Goal: Transaction & Acquisition: Purchase product/service

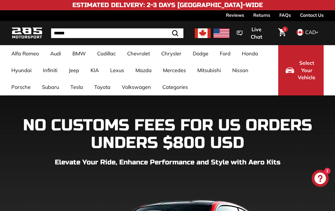
click at [287, 31] on link "1" at bounding box center [282, 33] width 14 height 19
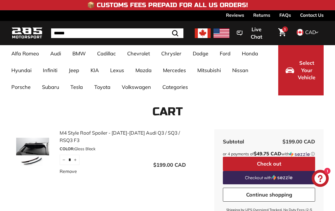
click at [33, 153] on img at bounding box center [32, 152] width 43 height 28
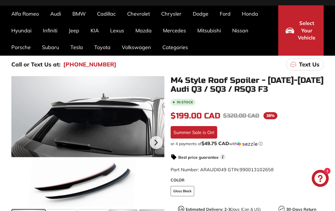
scroll to position [53, 0]
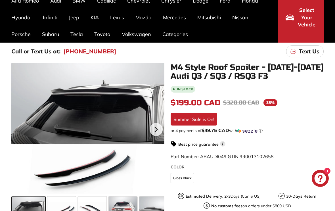
click at [145, 146] on div at bounding box center [87, 128] width 153 height 131
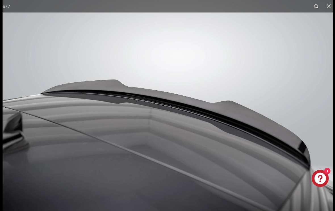
scroll to position [0, 73]
click at [331, 6] on button at bounding box center [328, 6] width 12 height 12
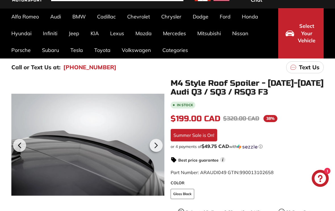
scroll to position [0, 0]
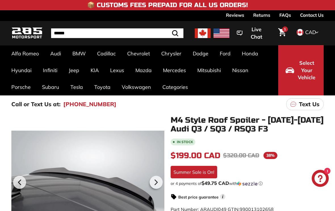
click at [148, 136] on link "Q3-SQ3-RSQ3 8U Facelift [[DATE]-[DATE]]" at bounding box center [164, 140] width 49 height 16
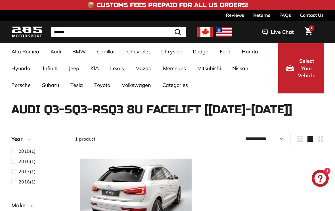
select select "**********"
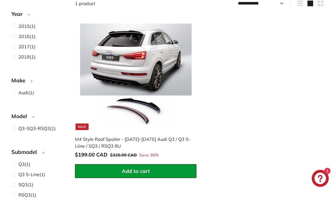
scroll to position [136, 0]
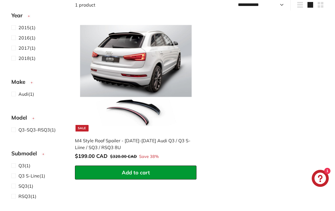
click at [152, 68] on img at bounding box center [136, 76] width 112 height 112
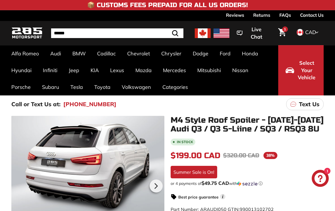
click at [146, 167] on div at bounding box center [87, 185] width 153 height 139
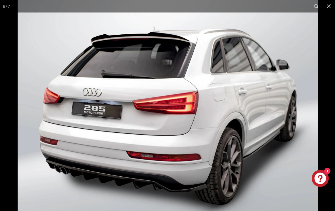
scroll to position [0, 132]
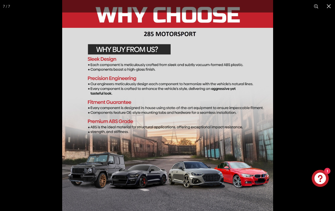
click at [332, 5] on button at bounding box center [328, 6] width 12 height 12
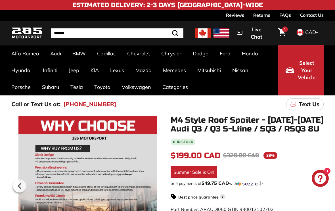
click at [161, 136] on link "Q3-SQ3-RSQ3 8U Facelift [[DATE]-[DATE]]" at bounding box center [164, 140] width 49 height 16
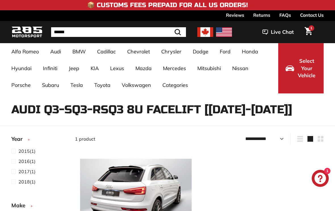
select select "**********"
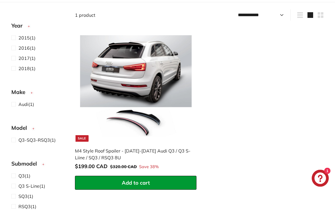
scroll to position [126, 0]
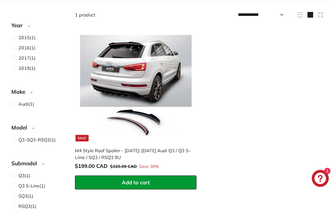
click at [20, 183] on span "Q3 S-Line" at bounding box center [28, 186] width 21 height 6
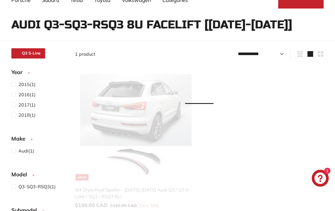
scroll to position [37, 0]
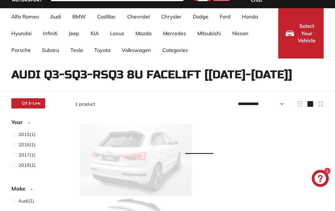
select select "**********"
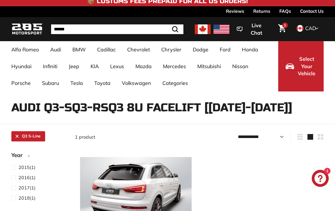
scroll to position [0, 0]
